Goal: Book appointment/travel/reservation

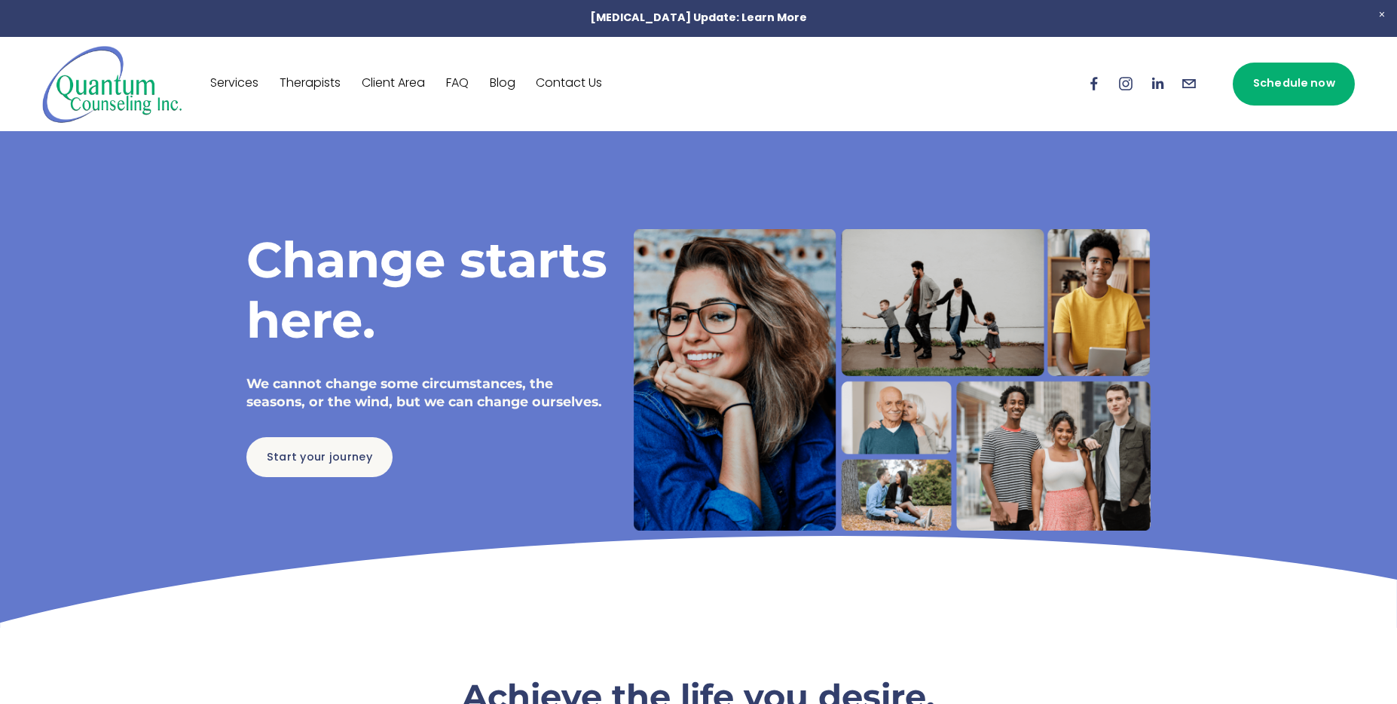
click at [318, 83] on link "Therapists" at bounding box center [310, 84] width 61 height 24
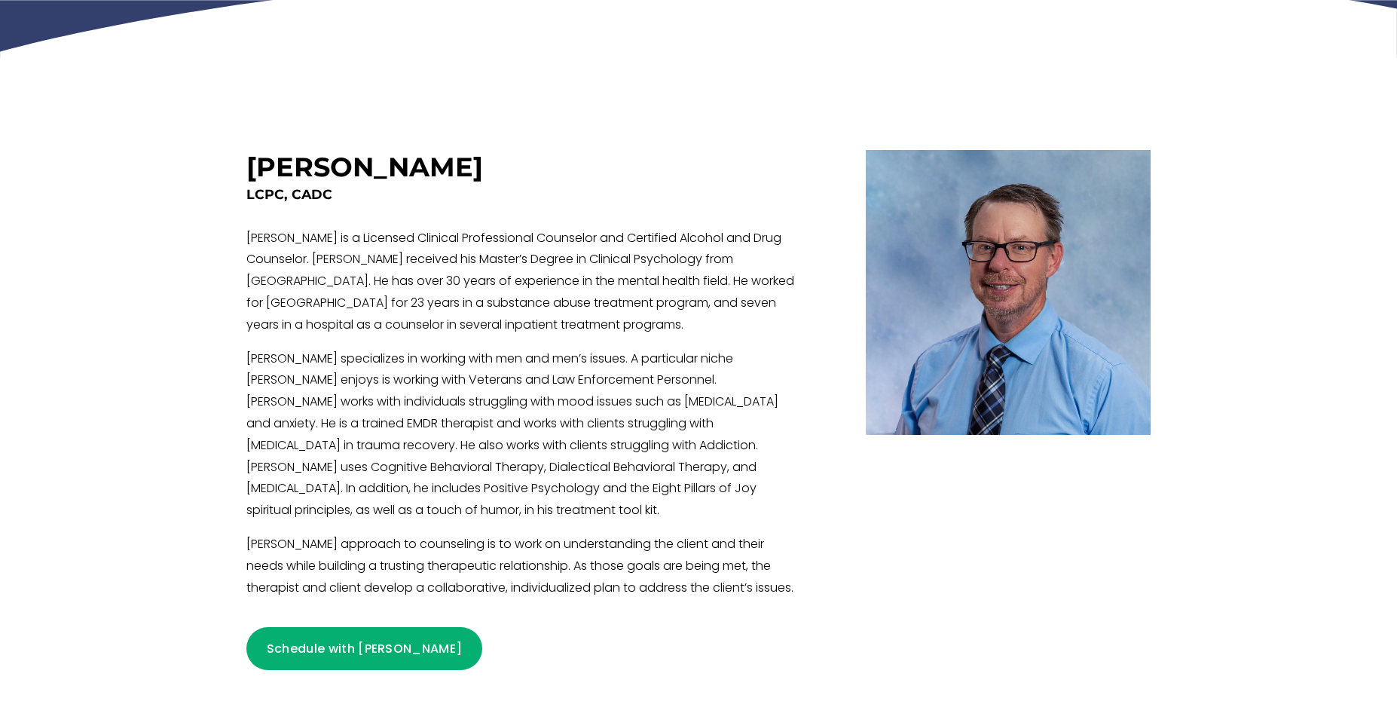
scroll to position [520, 0]
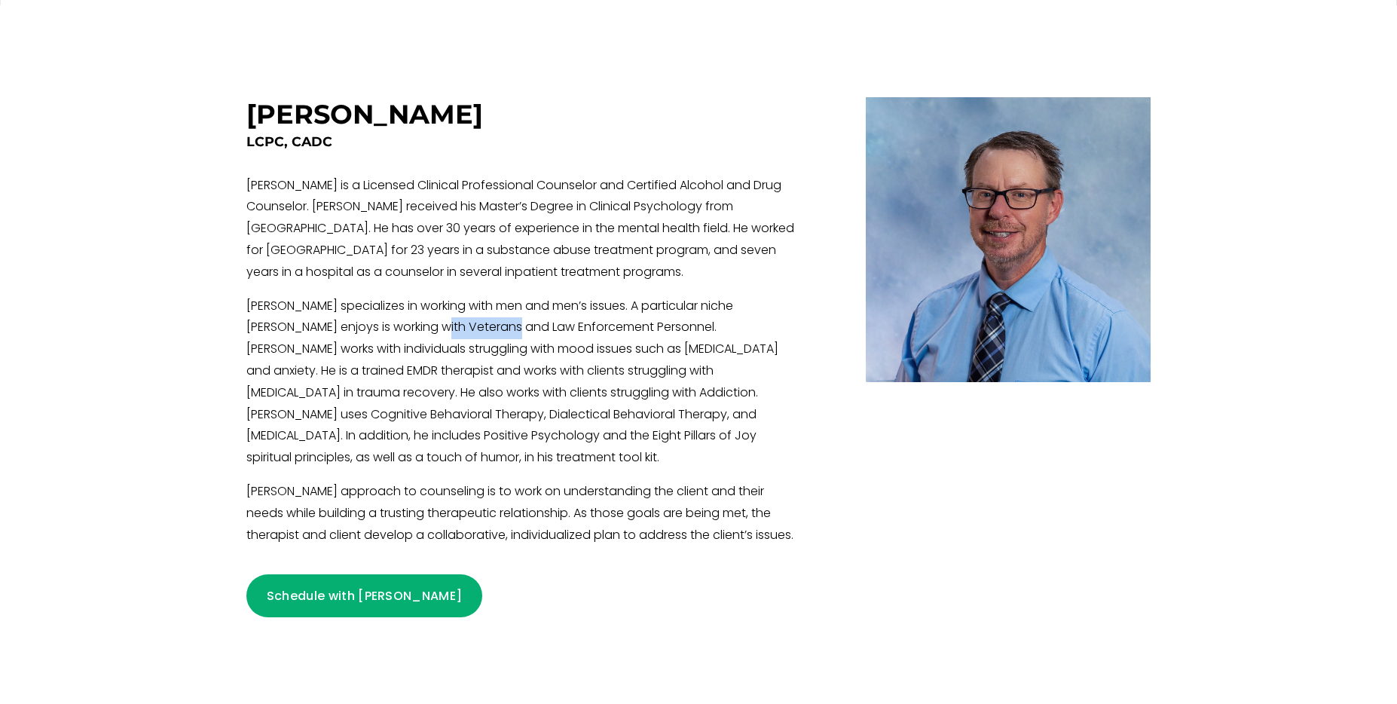
drag, startPoint x: 418, startPoint y: 330, endPoint x: 514, endPoint y: 323, distance: 95.9
click at [482, 329] on p "Craig specializes in working with men and men’s issues. A particular niche Crai…" at bounding box center [524, 382] width 556 height 173
drag, startPoint x: 358, startPoint y: 346, endPoint x: 589, endPoint y: 344, distance: 231.3
click at [585, 344] on p "Craig specializes in working with men and men’s issues. A particular niche Crai…" at bounding box center [524, 382] width 556 height 173
drag, startPoint x: 622, startPoint y: 346, endPoint x: 769, endPoint y: 341, distance: 147.7
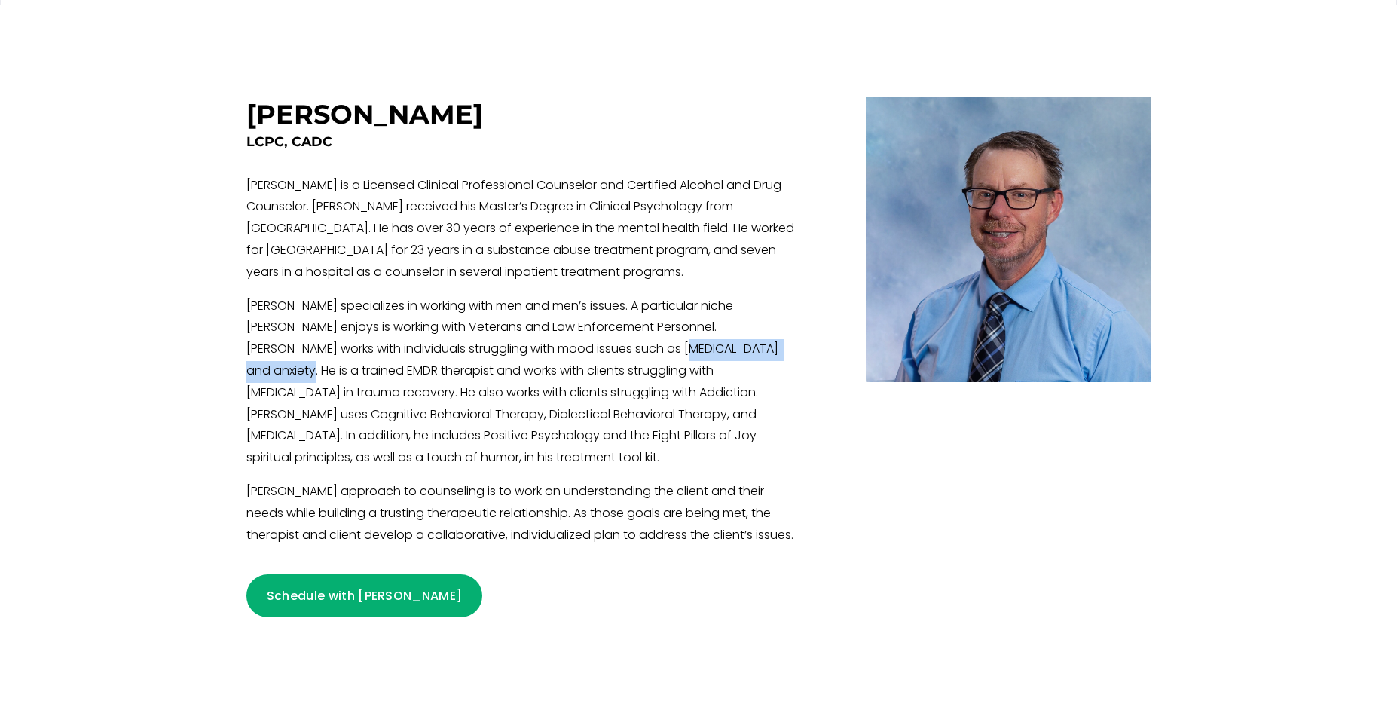
click at [769, 341] on p "Craig specializes in working with men and men’s issues. A particular niche Crai…" at bounding box center [524, 382] width 556 height 173
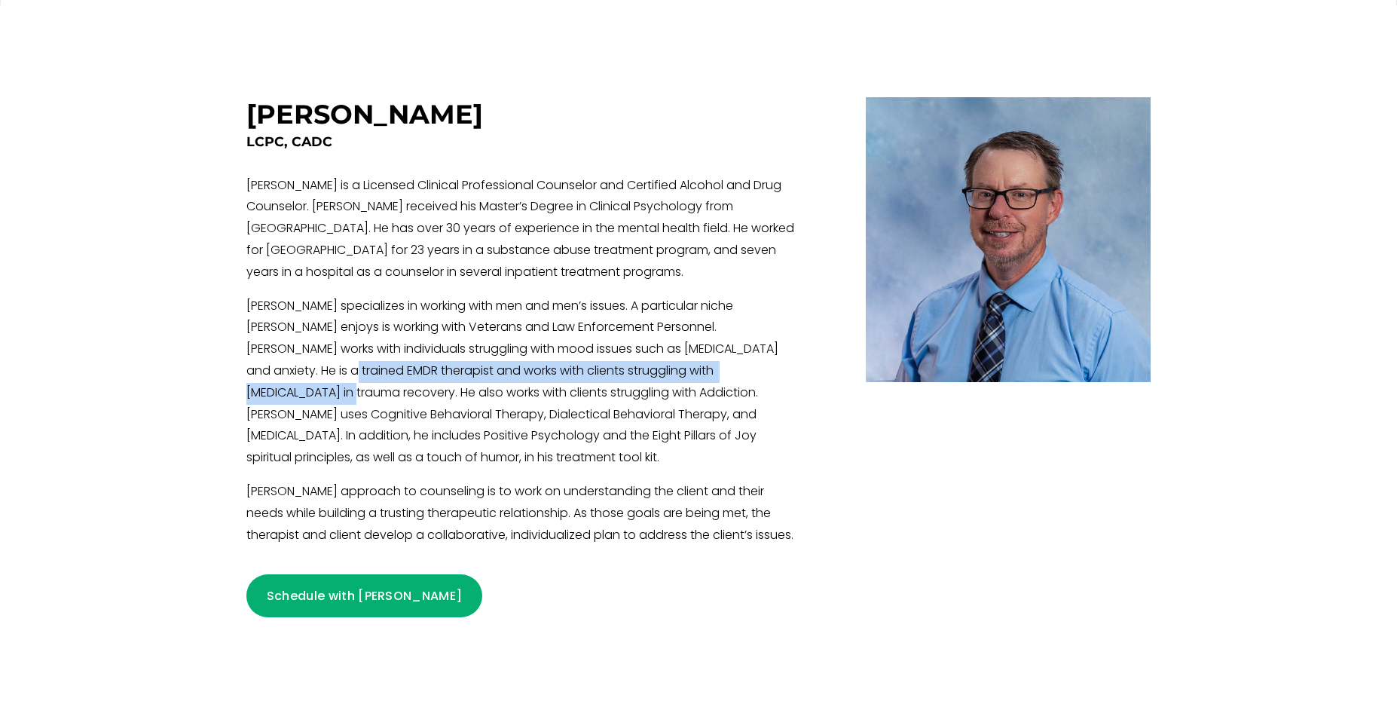
drag, startPoint x: 293, startPoint y: 380, endPoint x: 754, endPoint y: 370, distance: 461.2
click at [754, 370] on p "Craig specializes in working with men and men’s issues. A particular niche Crai…" at bounding box center [524, 382] width 556 height 173
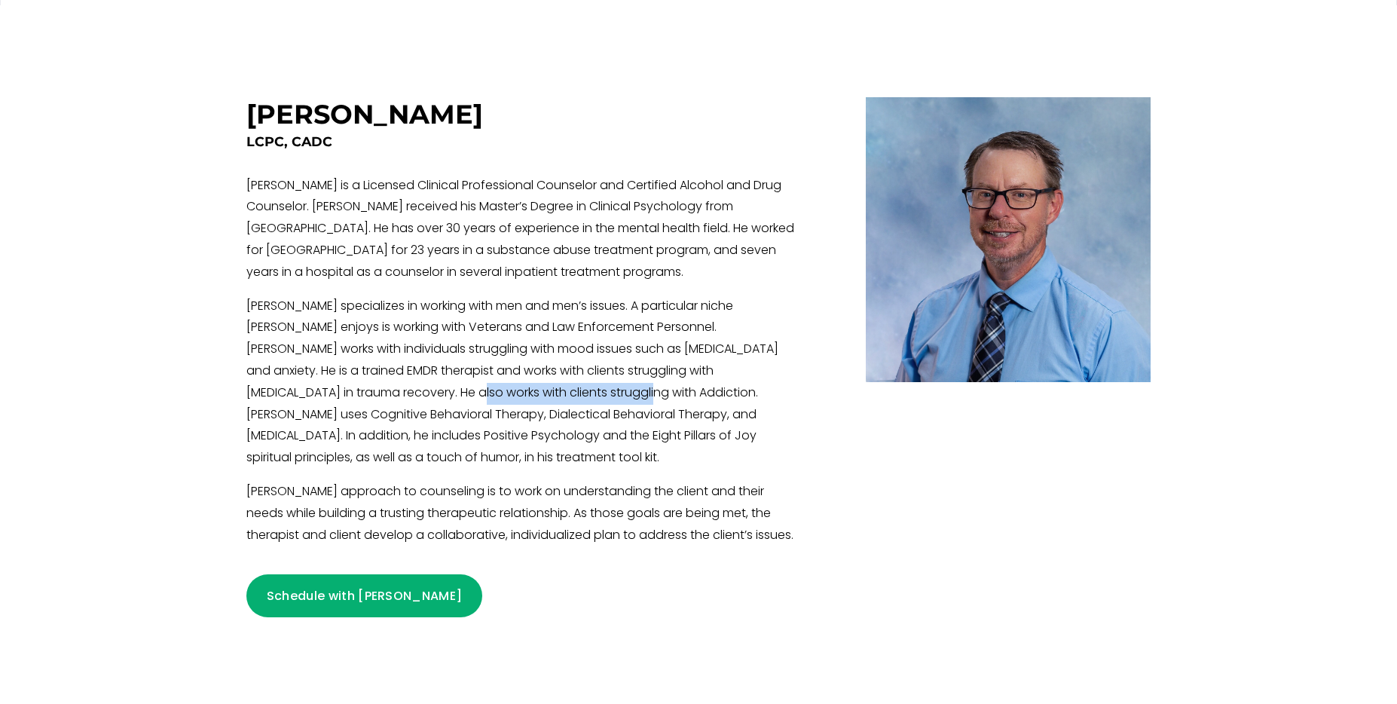
drag, startPoint x: 348, startPoint y: 395, endPoint x: 527, endPoint y: 390, distance: 178.6
click at [509, 390] on p "Craig specializes in working with men and men’s issues. A particular niche Crai…" at bounding box center [524, 382] width 556 height 173
drag, startPoint x: 558, startPoint y: 393, endPoint x: 680, endPoint y: 410, distance: 122.5
click at [723, 402] on p "Craig specializes in working with men and men’s issues. A particular niche Crai…" at bounding box center [524, 382] width 556 height 173
drag, startPoint x: 356, startPoint y: 412, endPoint x: 411, endPoint y: 409, distance: 54.3
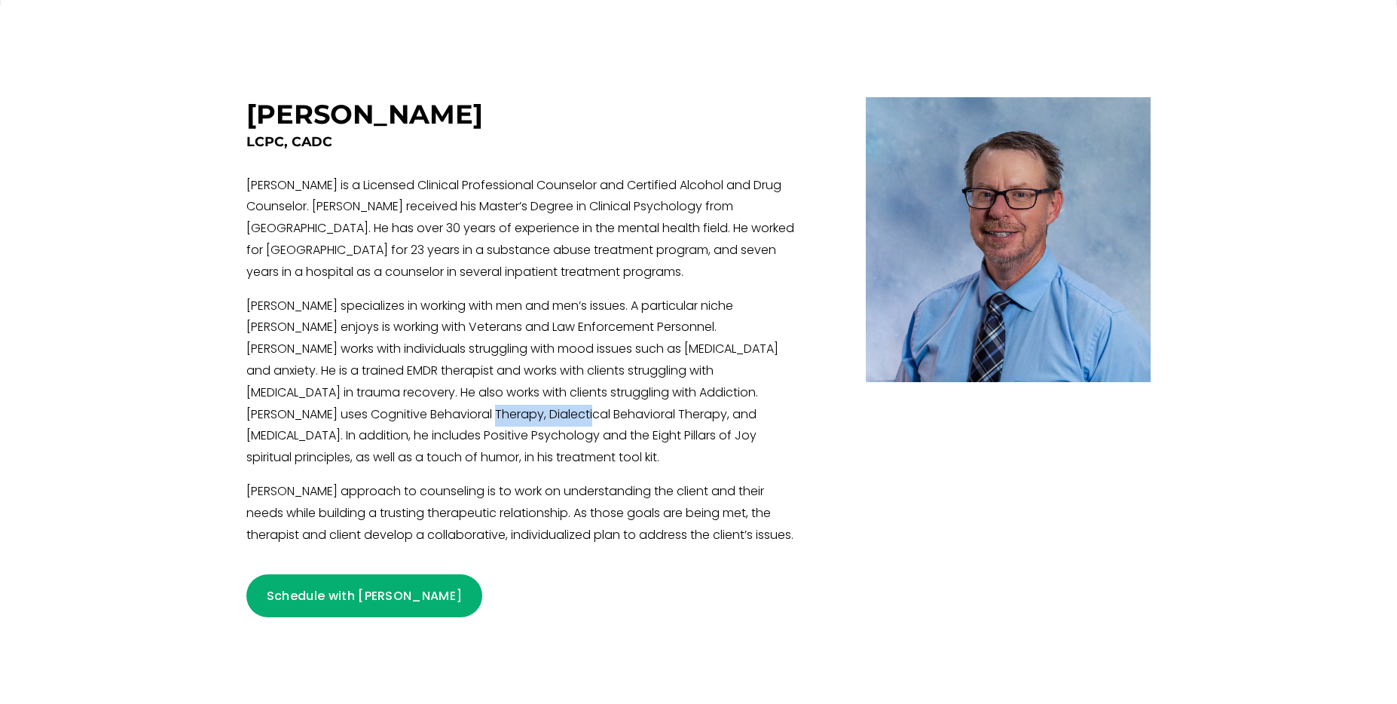
click at [411, 409] on p "Craig specializes in working with men and men’s issues. A particular niche Crai…" at bounding box center [524, 382] width 556 height 173
drag, startPoint x: 457, startPoint y: 416, endPoint x: 656, endPoint y: 409, distance: 199.0
click at [656, 409] on p "Craig specializes in working with men and men’s issues. A particular niche Crai…" at bounding box center [524, 382] width 556 height 173
drag, startPoint x: 469, startPoint y: 439, endPoint x: 573, endPoint y: 432, distance: 104.2
click at [573, 432] on p "Craig specializes in working with men and men’s issues. A particular niche Crai…" at bounding box center [524, 382] width 556 height 173
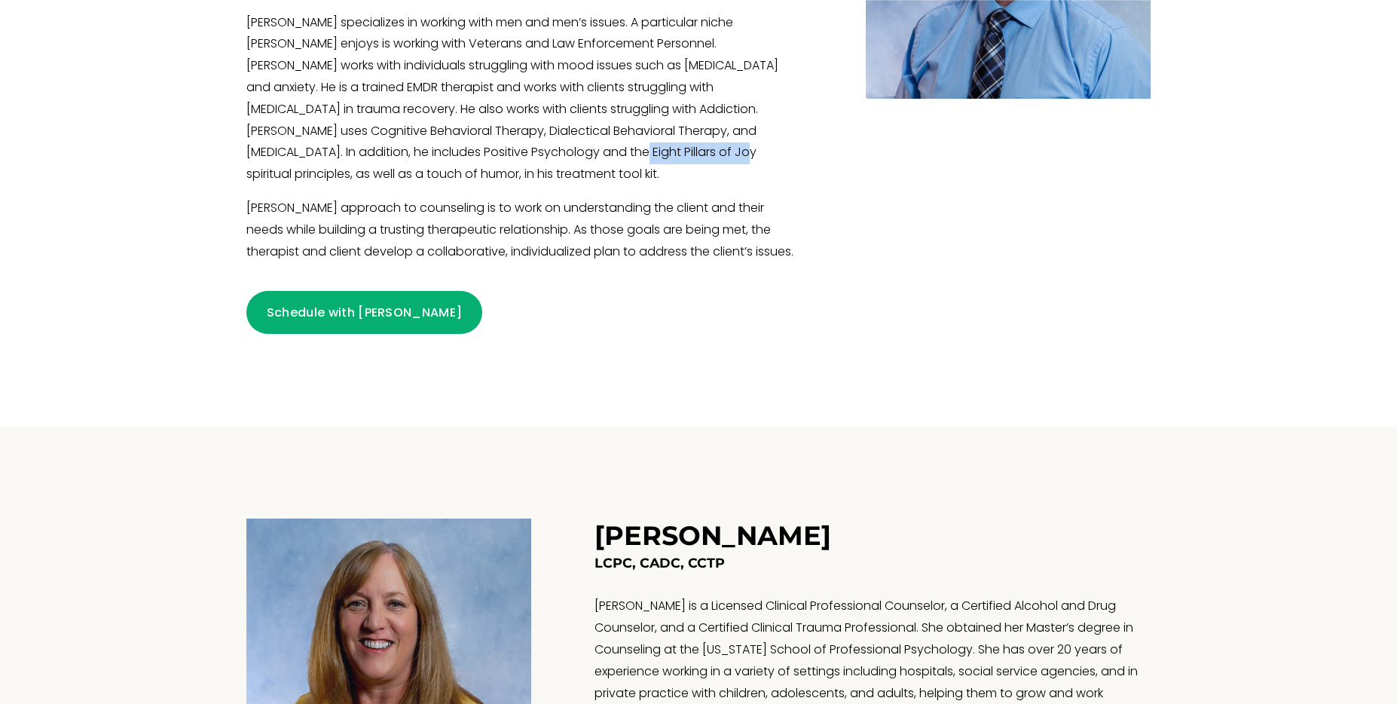
scroll to position [832, 0]
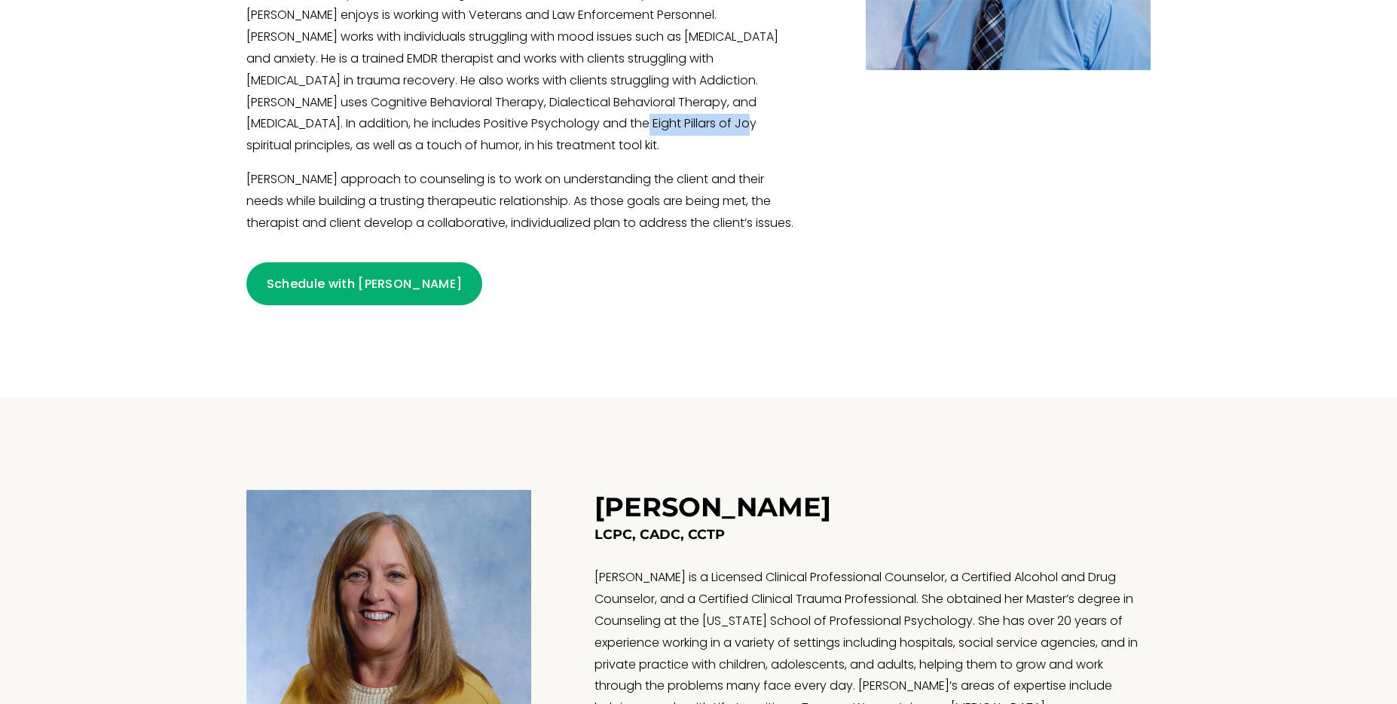
click at [370, 283] on link "Schedule with Craig" at bounding box center [364, 283] width 236 height 43
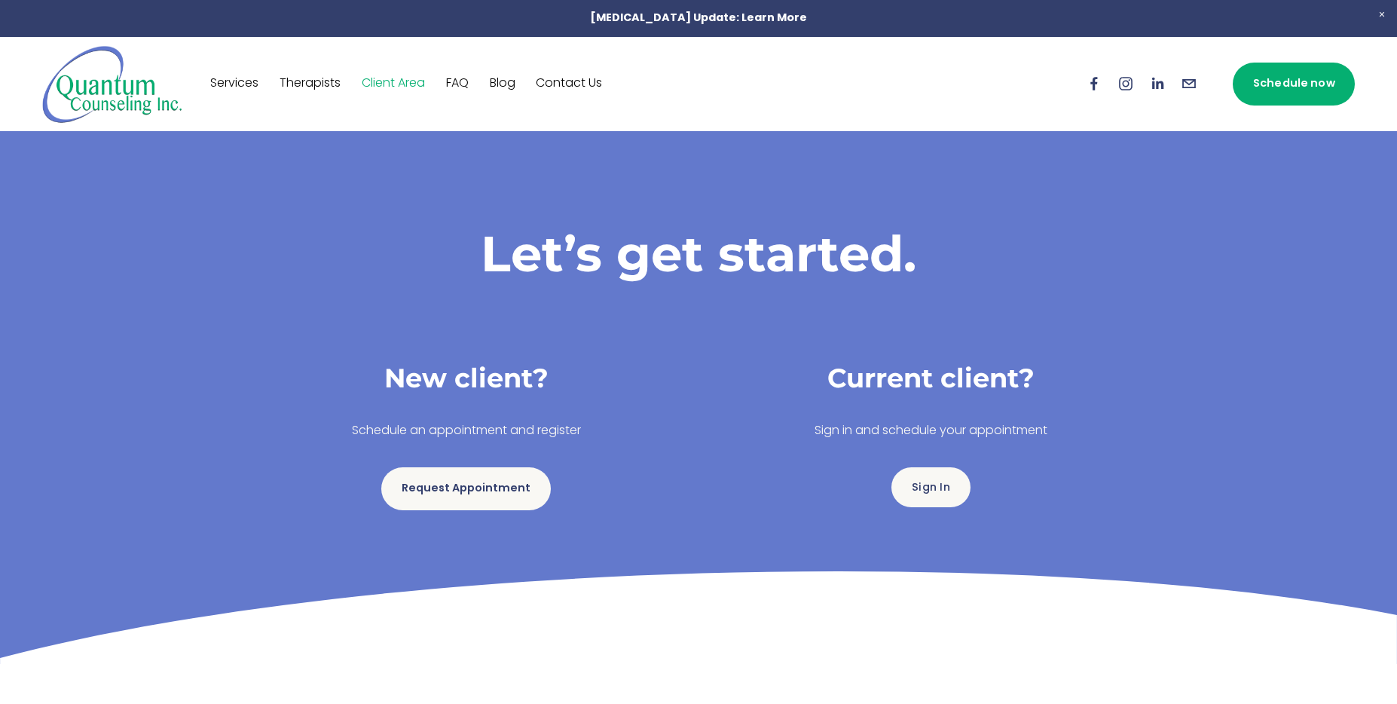
click at [468, 489] on link "Request Appointment" at bounding box center [465, 488] width 169 height 43
